Goal: Task Accomplishment & Management: Manage account settings

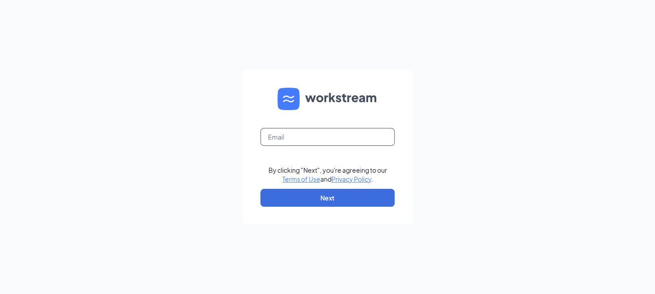
click at [306, 141] on input "text" at bounding box center [327, 137] width 134 height 18
click at [204, 102] on div "Email field is required By clicking "Next", you're agreeing to our Terms of Use…" at bounding box center [327, 147] width 655 height 294
click at [339, 99] on img at bounding box center [327, 99] width 100 height 22
click at [323, 125] on form "Email field is required By clicking "Next", you're agreeing to our Terms of Use…" at bounding box center [327, 147] width 170 height 155
click at [327, 139] on input "text" at bounding box center [327, 137] width 134 height 18
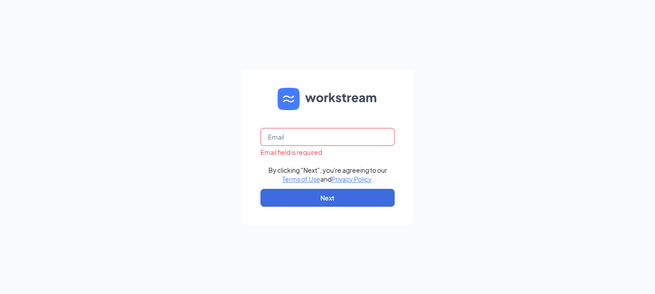
type input "maria.jaramillo@dalwadi.com"
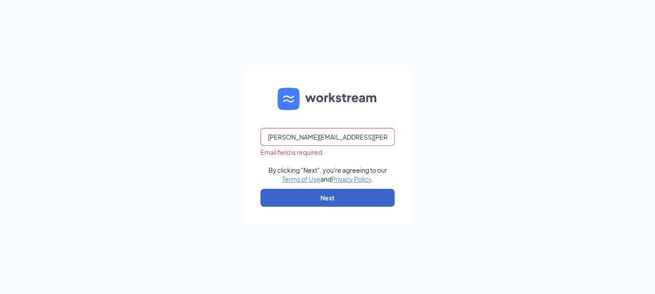
click at [310, 204] on button "Next" at bounding box center [327, 198] width 134 height 18
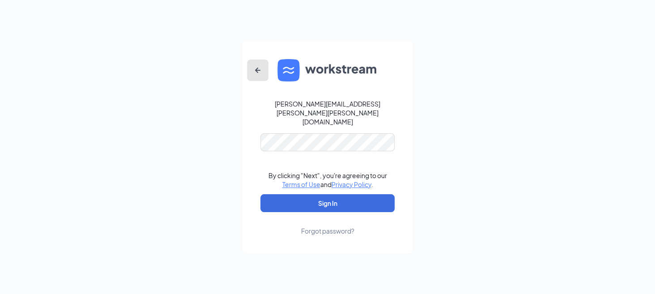
click at [259, 81] on button "button" at bounding box center [257, 69] width 21 height 21
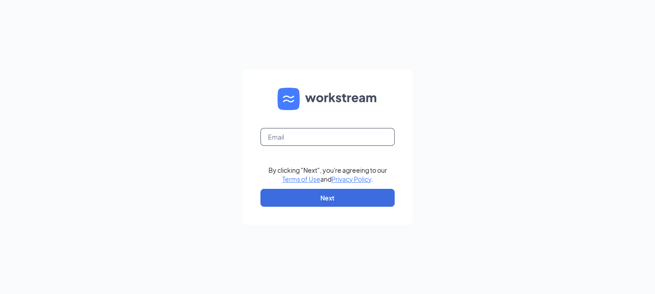
click at [337, 143] on input "text" at bounding box center [327, 137] width 134 height 18
type input "[PERSON_NAME][EMAIL_ADDRESS][PERSON_NAME][PERSON_NAME][DOMAIN_NAME]"
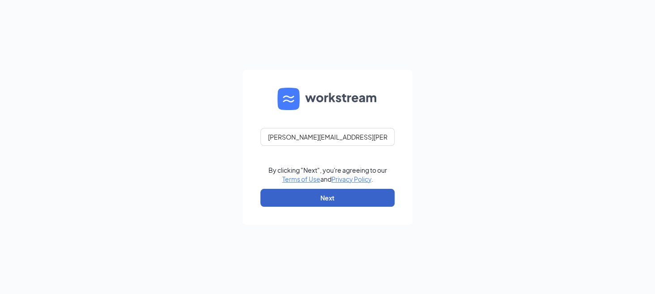
click at [327, 198] on button "Next" at bounding box center [327, 198] width 134 height 18
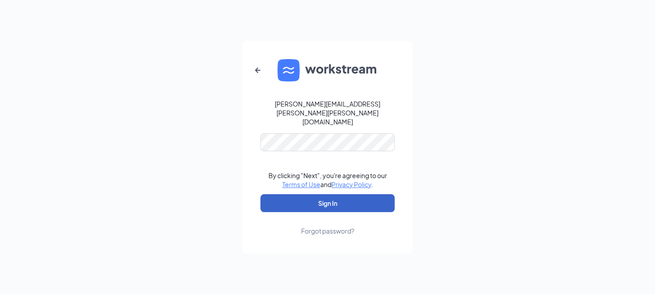
click at [314, 194] on button "Sign In" at bounding box center [327, 203] width 134 height 18
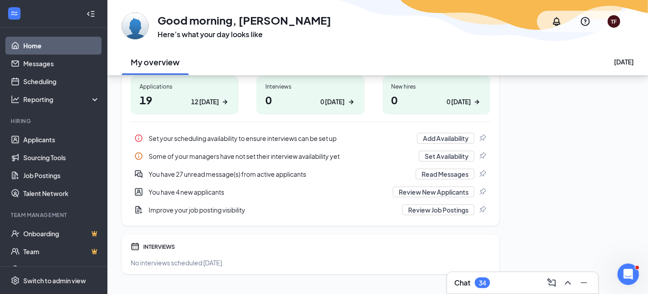
scroll to position [161, 0]
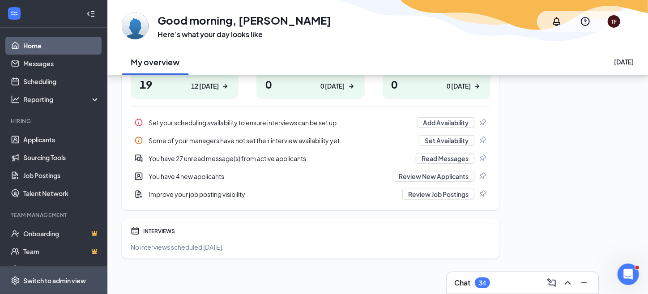
click at [60, 279] on div "Switch to admin view" at bounding box center [54, 280] width 63 height 9
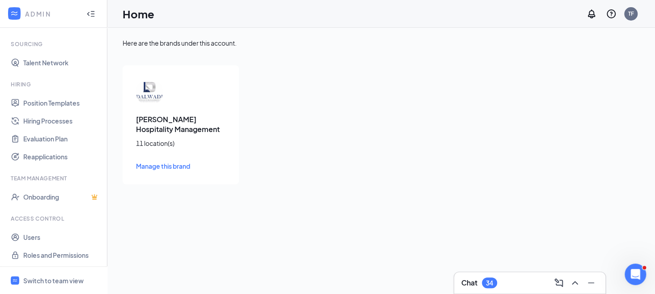
scroll to position [154, 0]
click at [51, 237] on link "Users" at bounding box center [61, 236] width 76 height 18
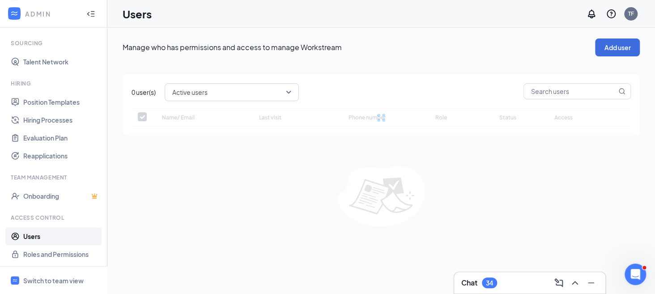
scroll to position [35, 0]
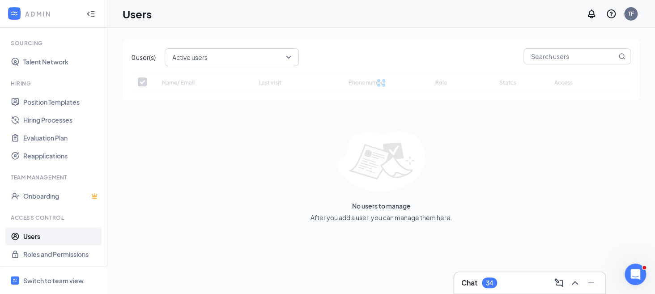
checkbox input "false"
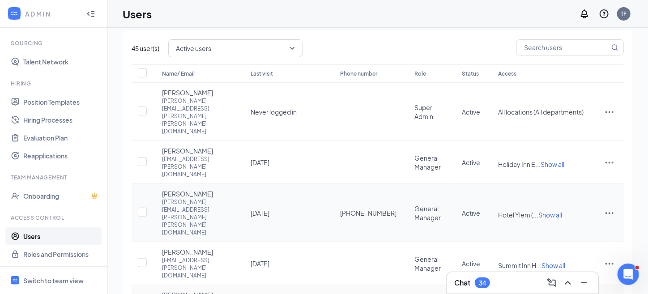
scroll to position [0, 0]
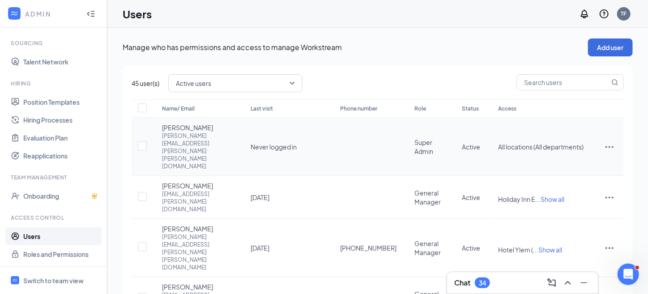
click at [611, 141] on icon "ActionsIcon" at bounding box center [609, 146] width 11 height 11
click at [563, 172] on span "Reset password" at bounding box center [575, 171] width 47 height 8
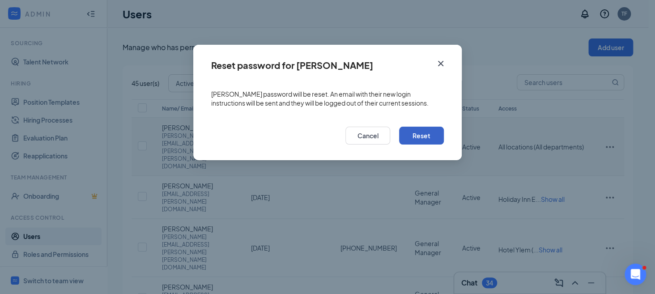
click at [407, 130] on button "Reset" at bounding box center [421, 136] width 45 height 18
